Goal: Information Seeking & Learning: Learn about a topic

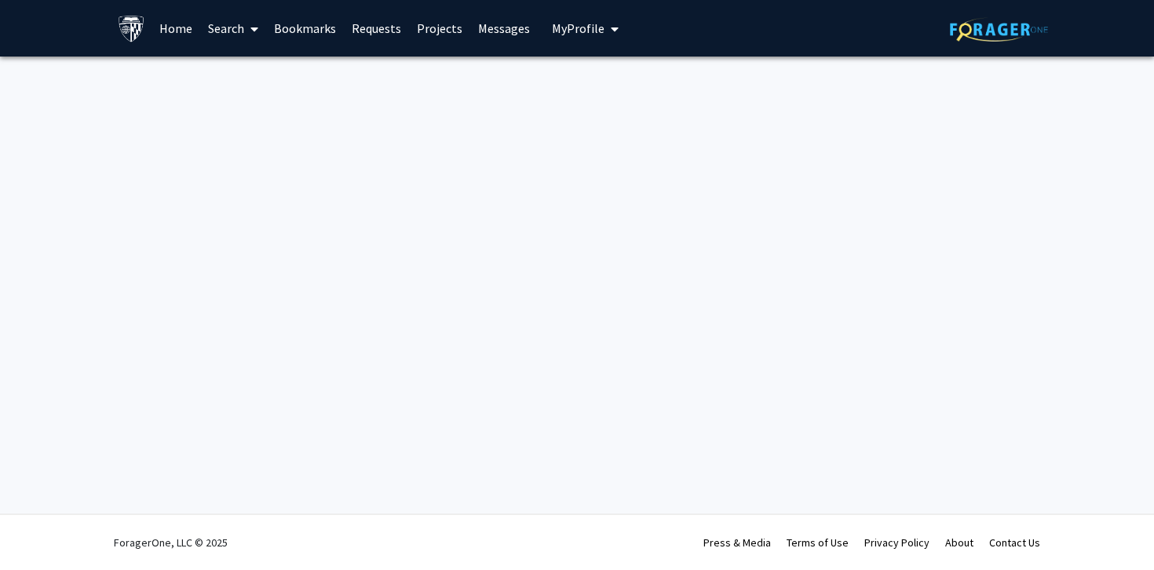
click at [171, 26] on link "Home" at bounding box center [176, 28] width 49 height 55
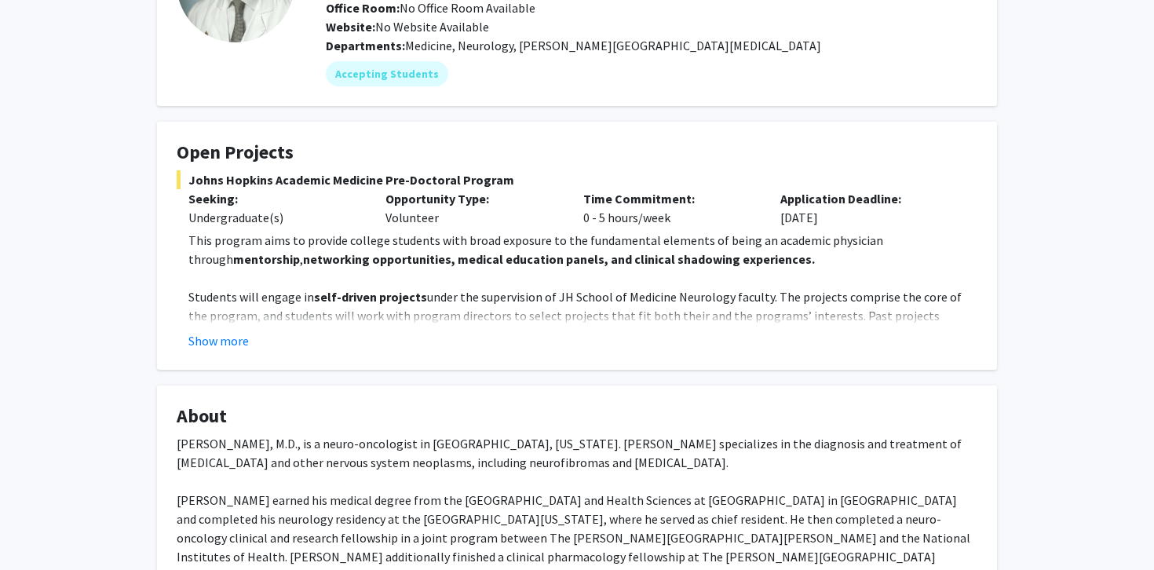
scroll to position [164, 0]
click at [209, 340] on button "Show more" at bounding box center [218, 340] width 60 height 19
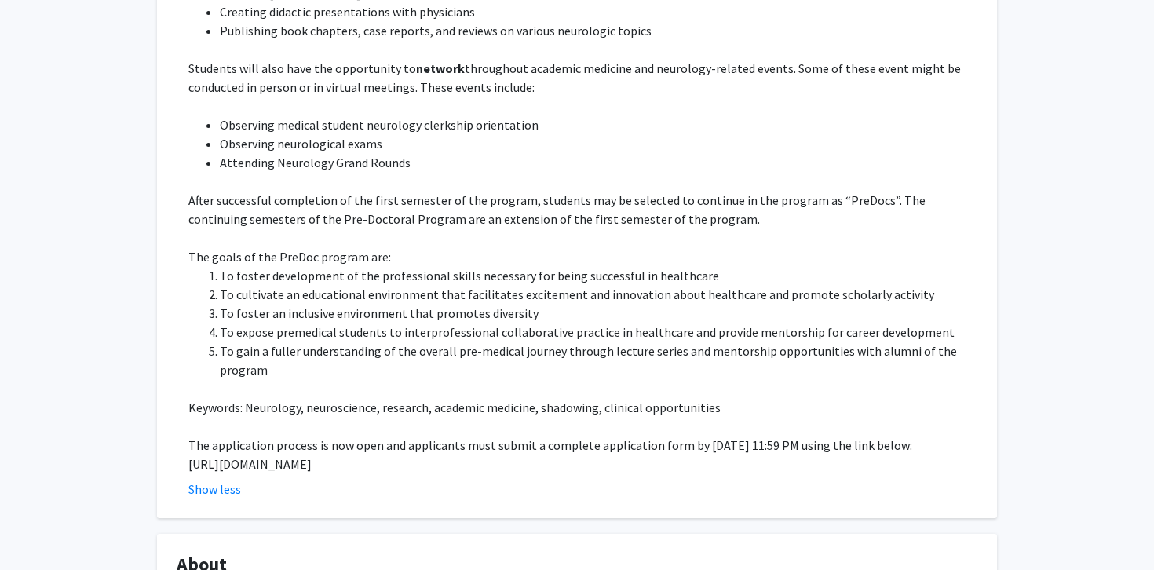
scroll to position [581, 0]
click at [728, 247] on p "The goals of the PreDoc program are:" at bounding box center [582, 256] width 789 height 19
click at [711, 265] on li "To foster development of the professional skills necessary for being successful…" at bounding box center [599, 274] width 758 height 19
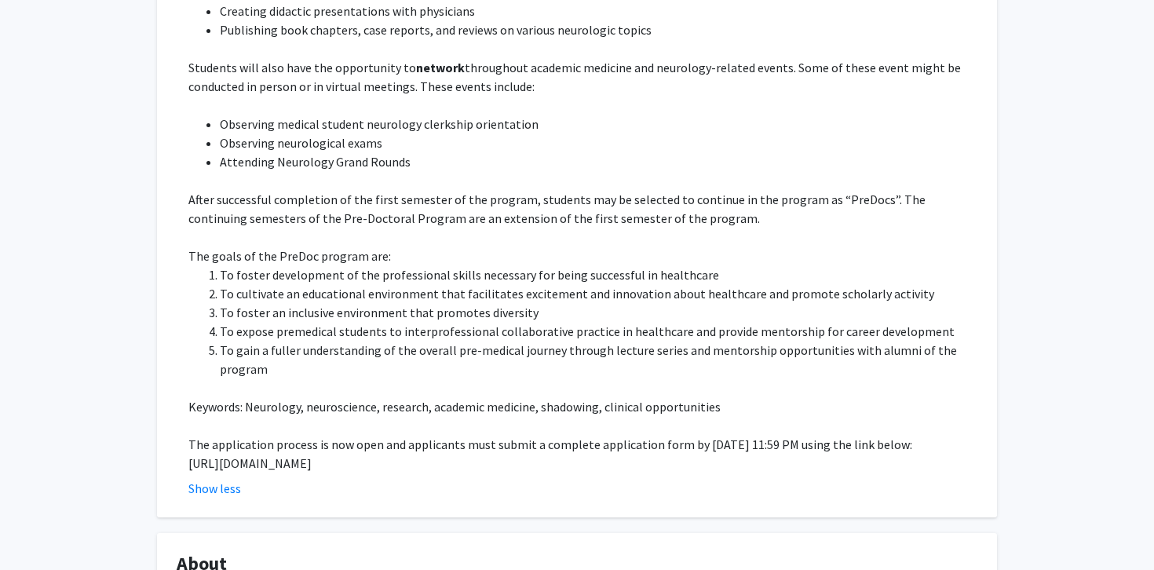
click at [693, 265] on li "To foster development of the professional skills necessary for being successful…" at bounding box center [599, 274] width 758 height 19
copy li "healthcare"
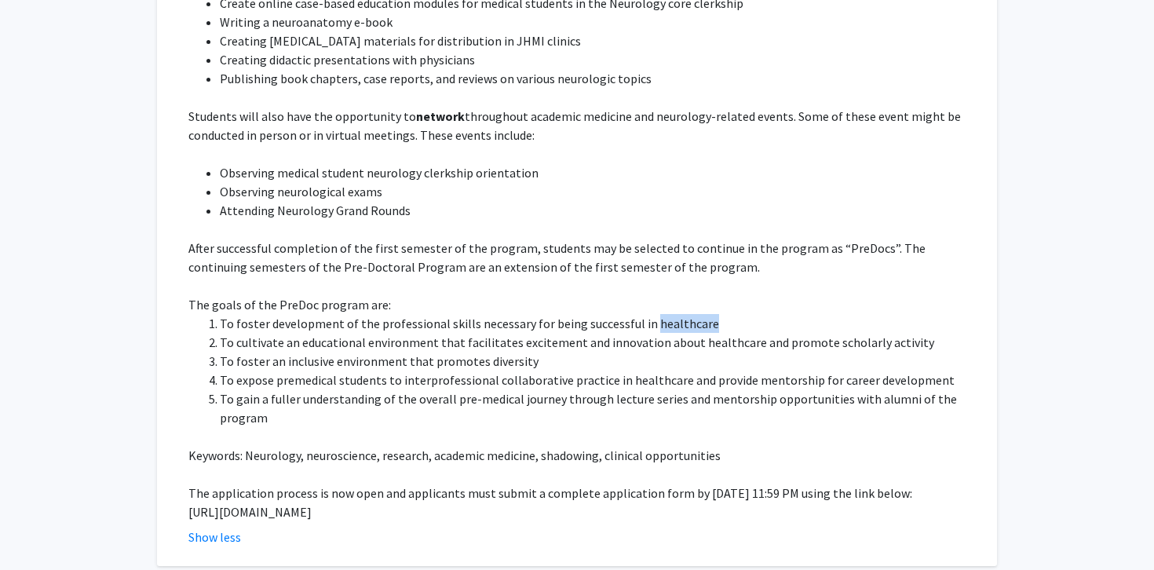
scroll to position [520, 0]
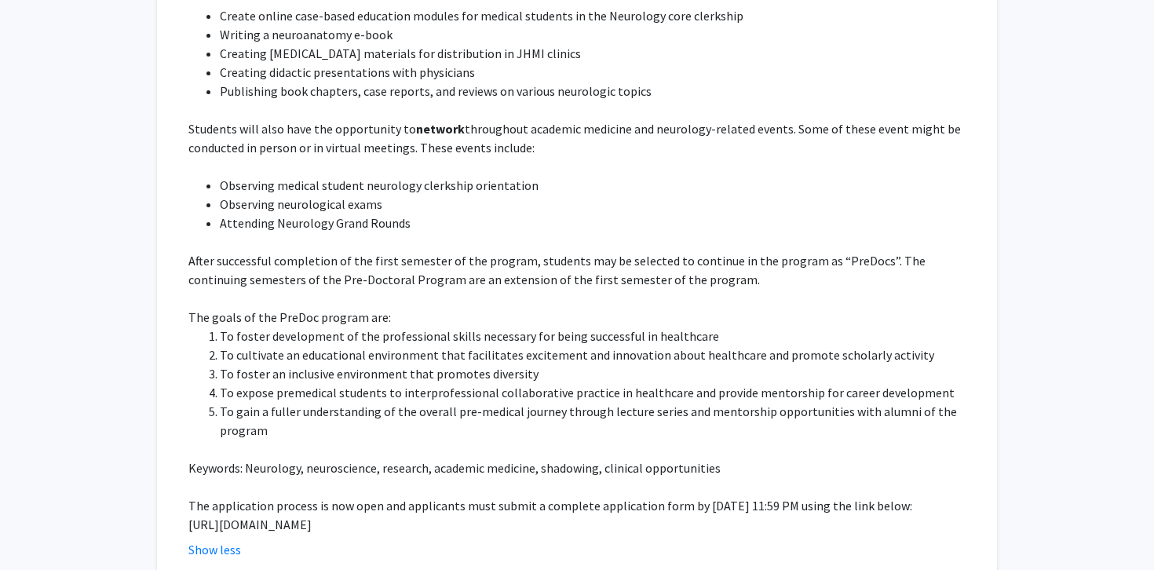
click at [693, 259] on p "After successful completion of the first semester of the program, students may …" at bounding box center [582, 270] width 789 height 38
click at [672, 259] on p "After successful completion of the first semester of the program, students may …" at bounding box center [582, 270] width 789 height 38
click at [663, 259] on p "After successful completion of the first semester of the program, students may …" at bounding box center [582, 270] width 789 height 38
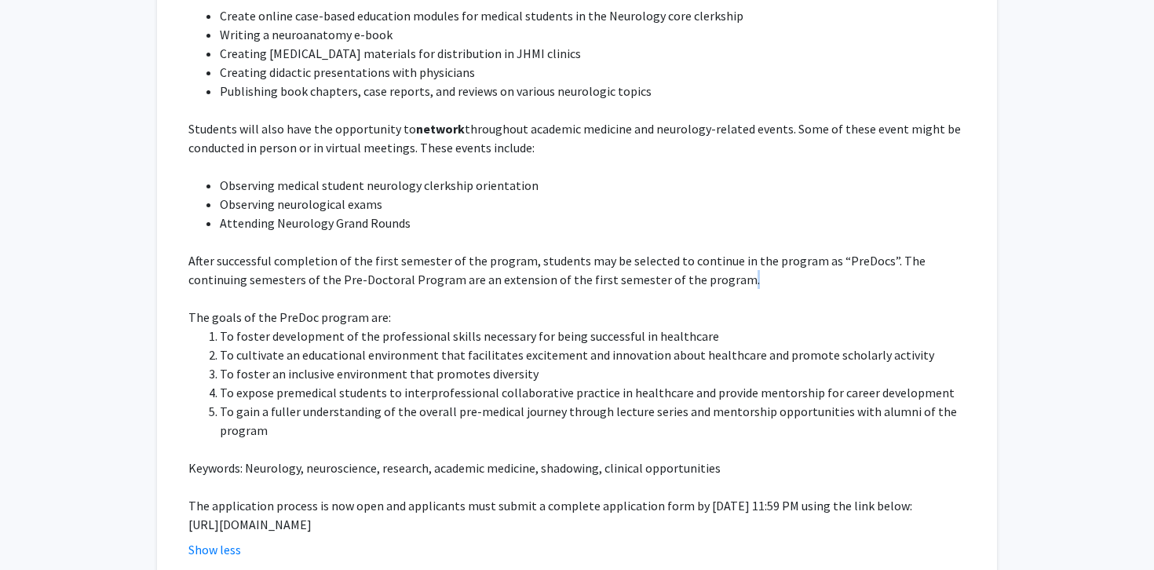
click at [663, 259] on p "After successful completion of the first semester of the program, students may …" at bounding box center [582, 270] width 789 height 38
copy p "."
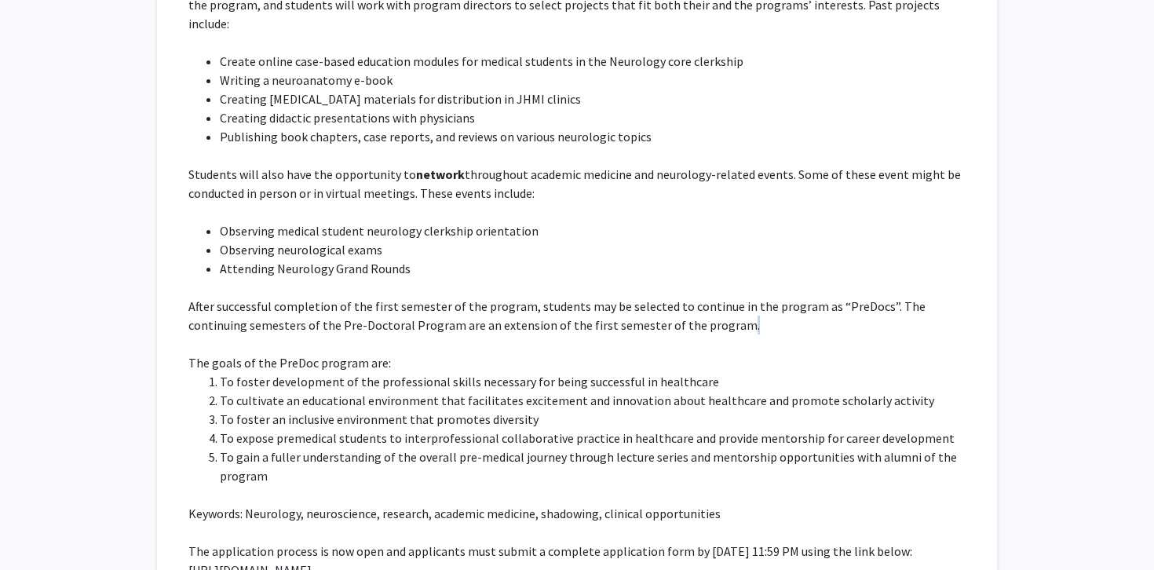
scroll to position [441, 0]
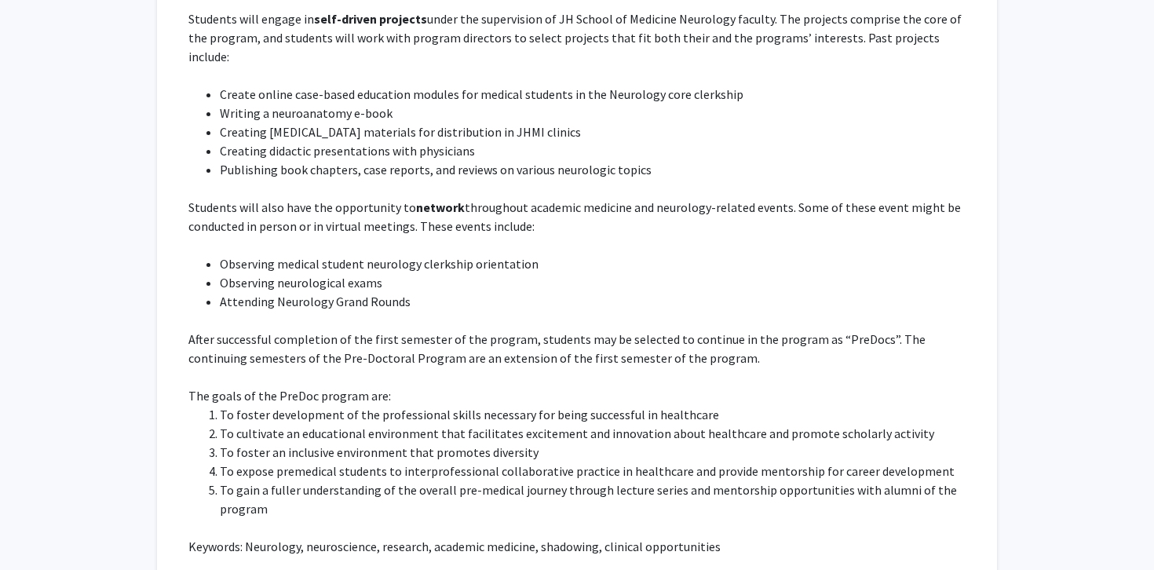
click at [665, 273] on li "Observing neurological exams" at bounding box center [599, 282] width 758 height 19
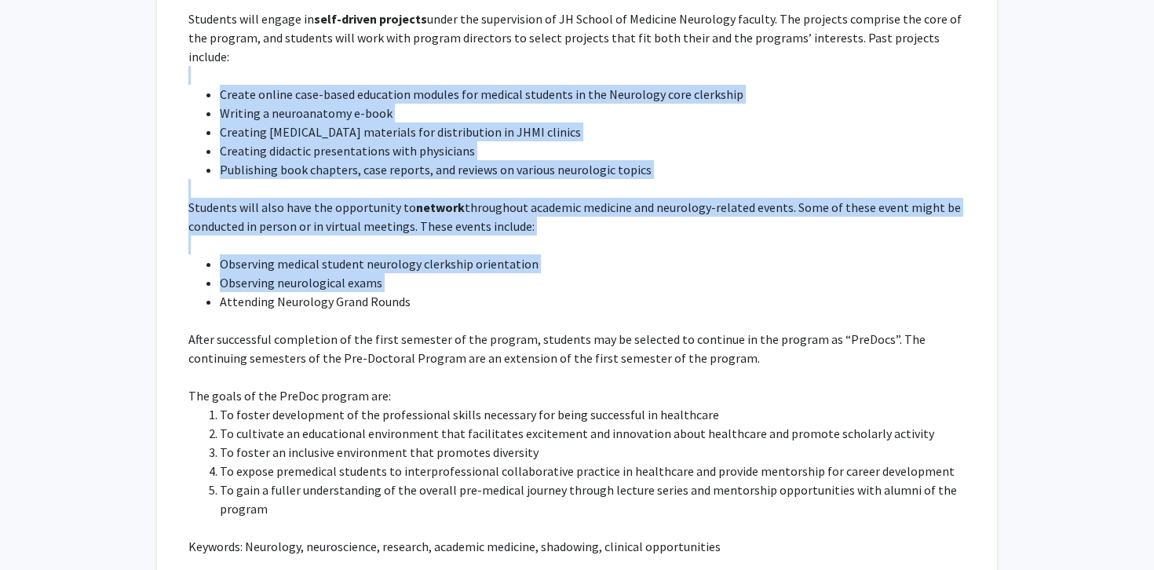
drag, startPoint x: 665, startPoint y: 269, endPoint x: 447, endPoint y: 59, distance: 303.2
click at [447, 59] on div "This program aims to provide college students with broad exposure to the fundam…" at bounding box center [582, 283] width 789 height 660
click at [447, 66] on p at bounding box center [582, 75] width 789 height 19
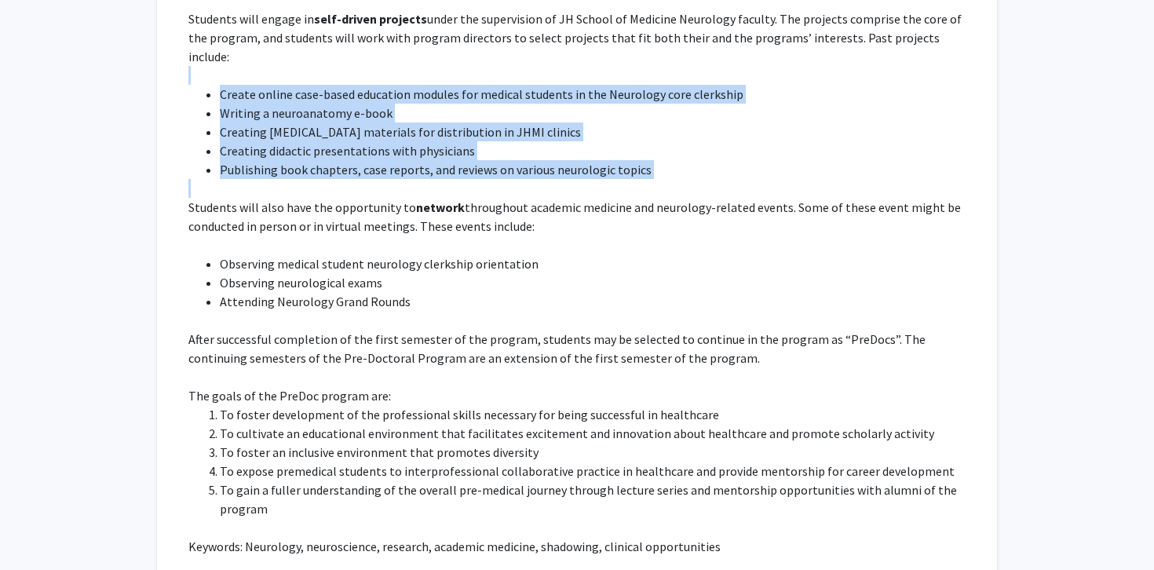
drag, startPoint x: 447, startPoint y: 59, endPoint x: 601, endPoint y: 168, distance: 188.7
click at [601, 168] on div "This program aims to provide college students with broad exposure to the fundam…" at bounding box center [582, 283] width 789 height 660
click at [601, 179] on p at bounding box center [582, 188] width 789 height 19
drag, startPoint x: 601, startPoint y: 168, endPoint x: 441, endPoint y: 57, distance: 194.7
click at [441, 57] on div "This program aims to provide college students with broad exposure to the fundam…" at bounding box center [582, 283] width 789 height 660
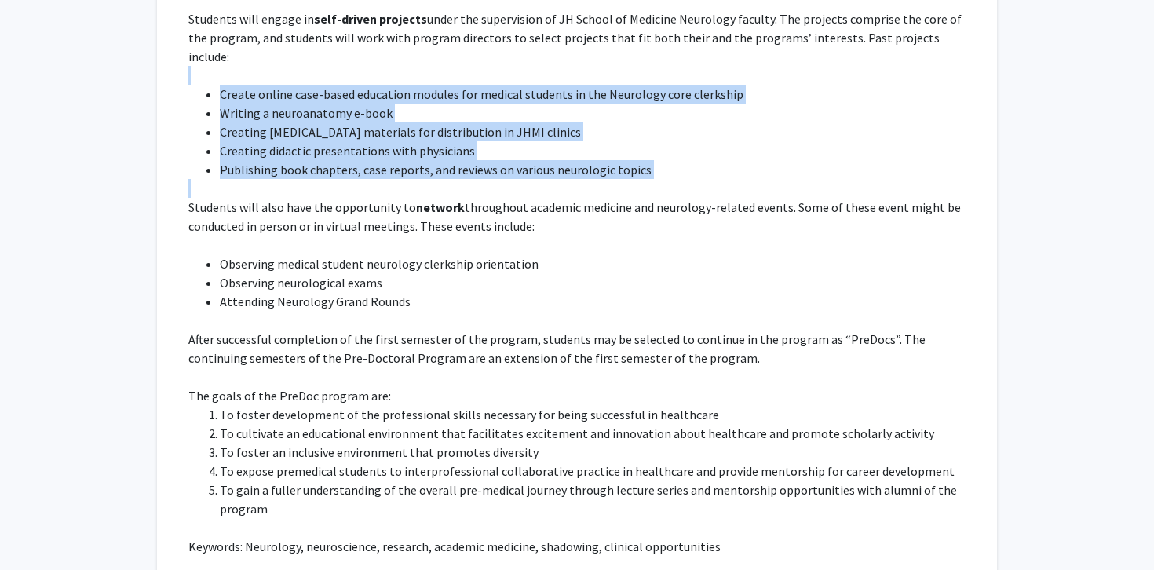
click at [441, 66] on p at bounding box center [582, 75] width 789 height 19
